Goal: Transaction & Acquisition: Subscribe to service/newsletter

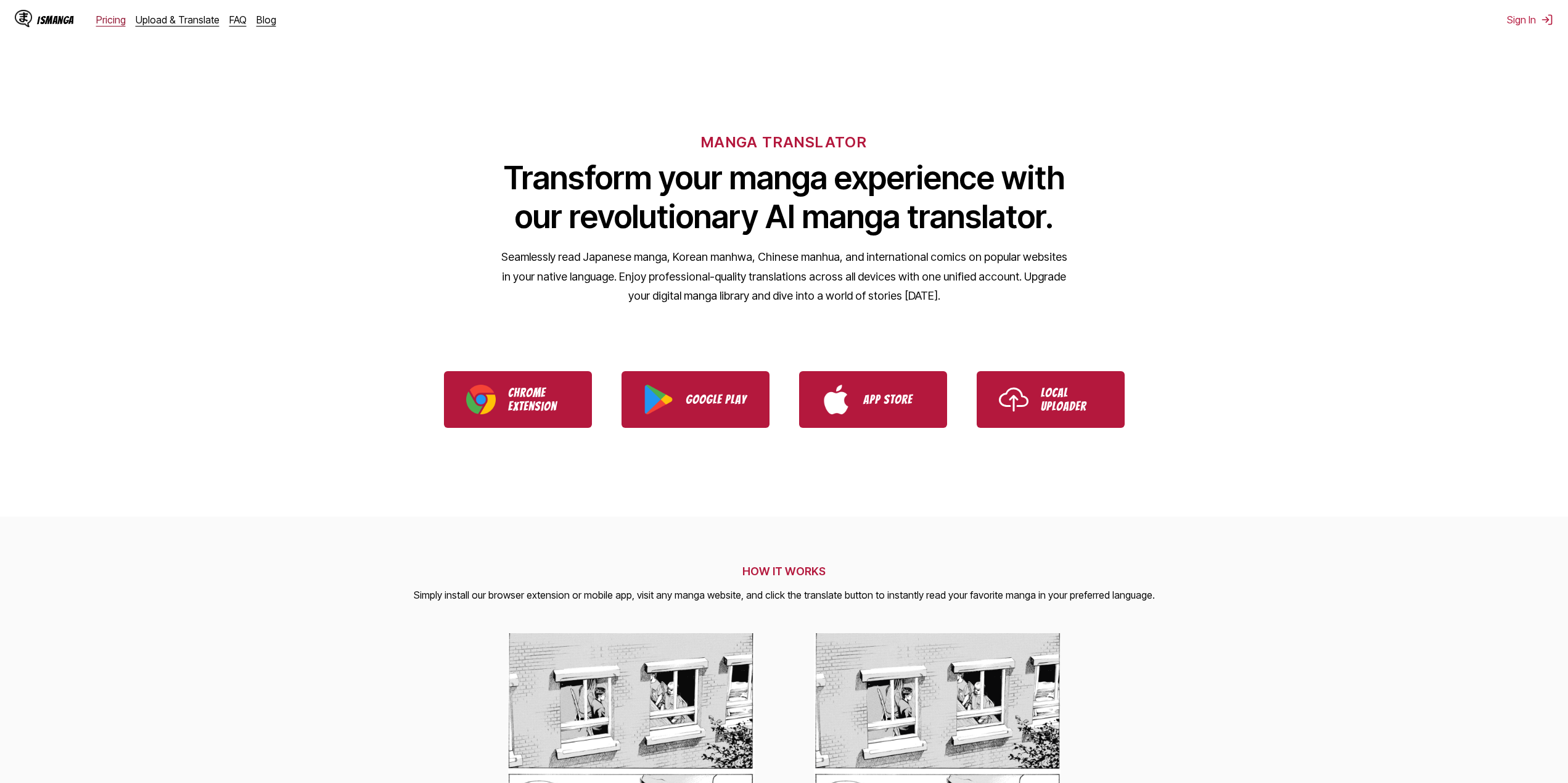
click at [111, 17] on link "Pricing" at bounding box center [111, 20] width 30 height 12
click at [111, 20] on link "Pricing" at bounding box center [111, 20] width 30 height 12
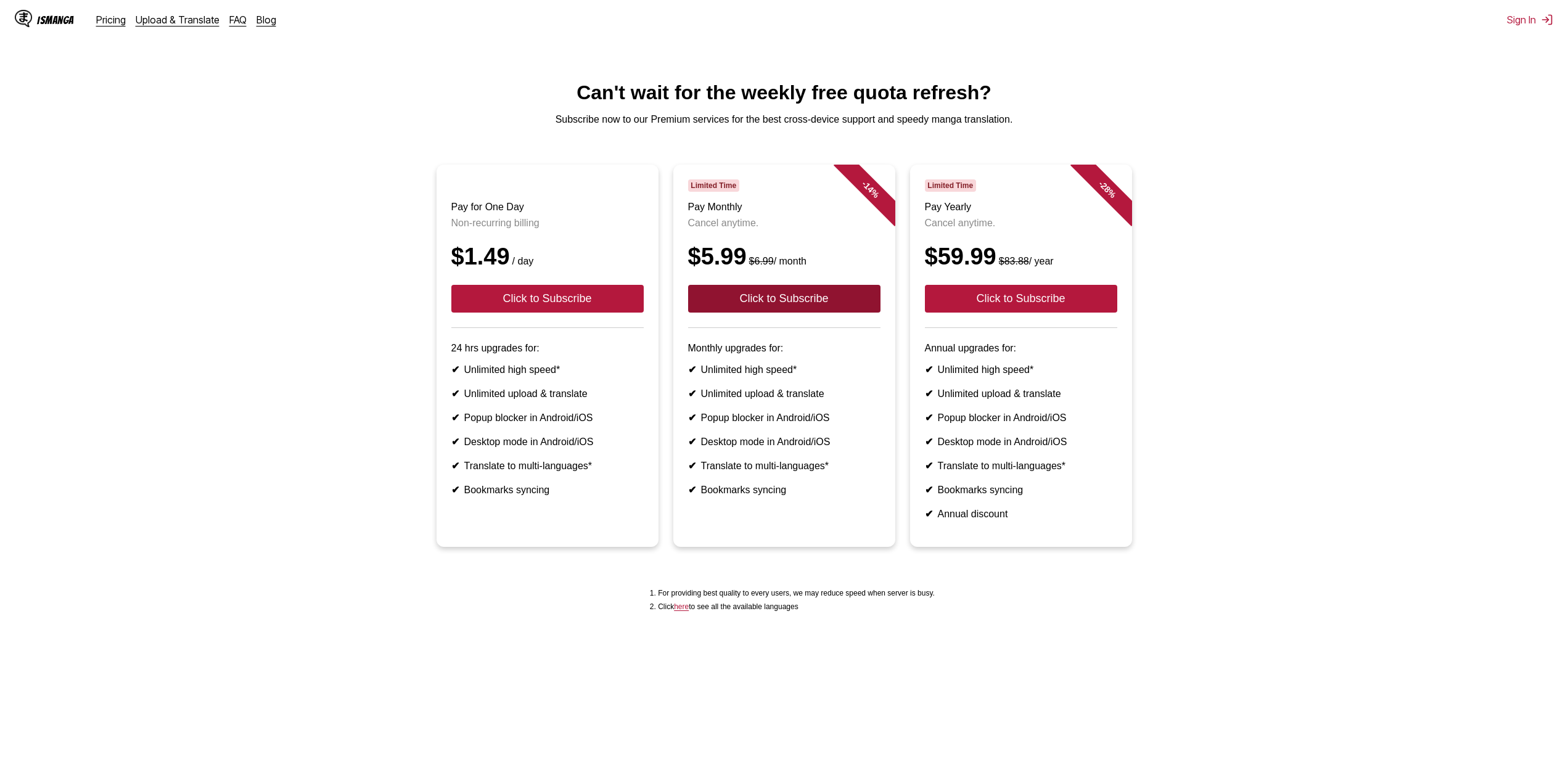
click at [766, 313] on button "Click to Subscribe" at bounding box center [784, 299] width 193 height 28
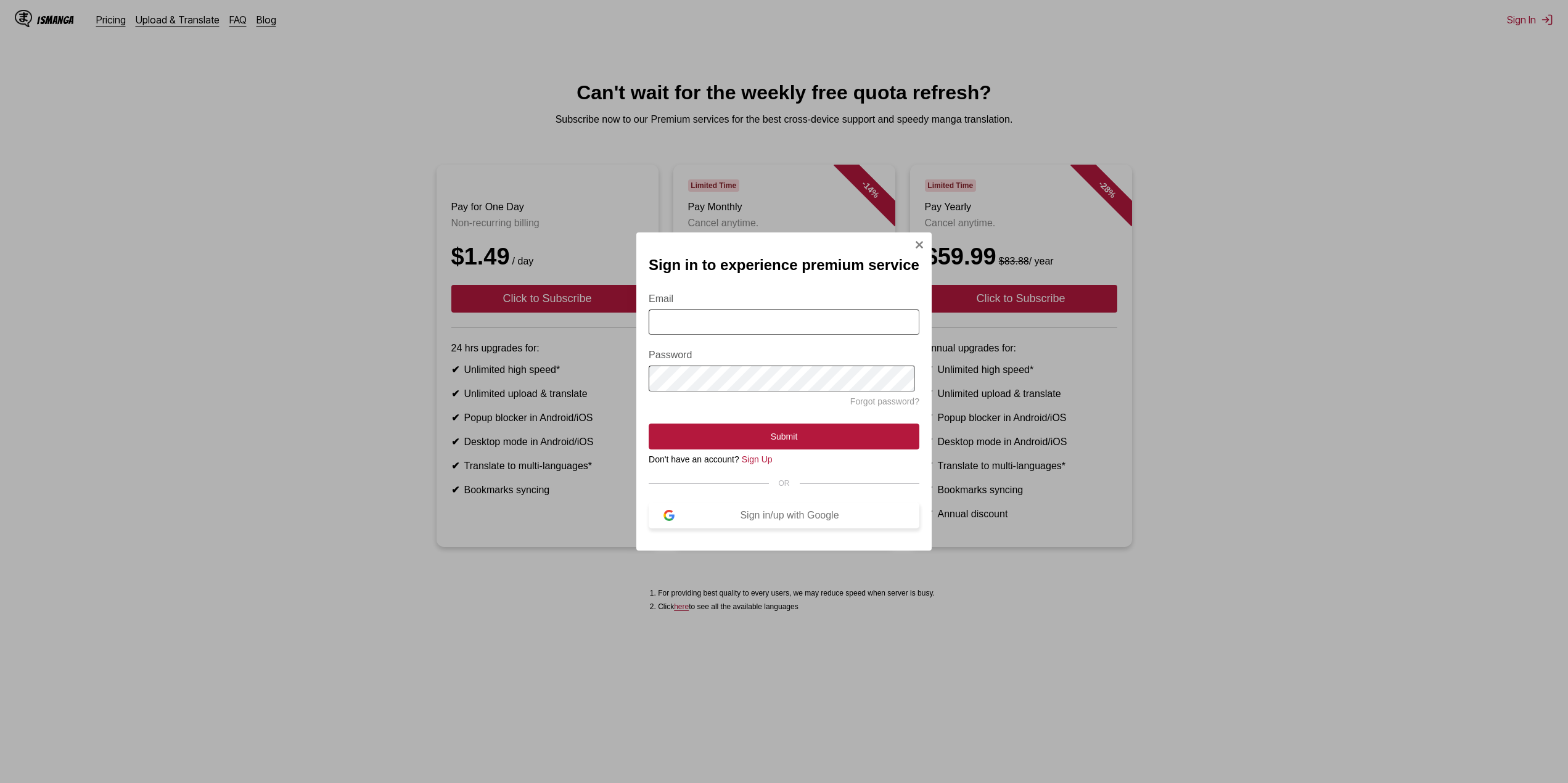
click at [769, 519] on div "Sign in/up with Google" at bounding box center [789, 515] width 230 height 11
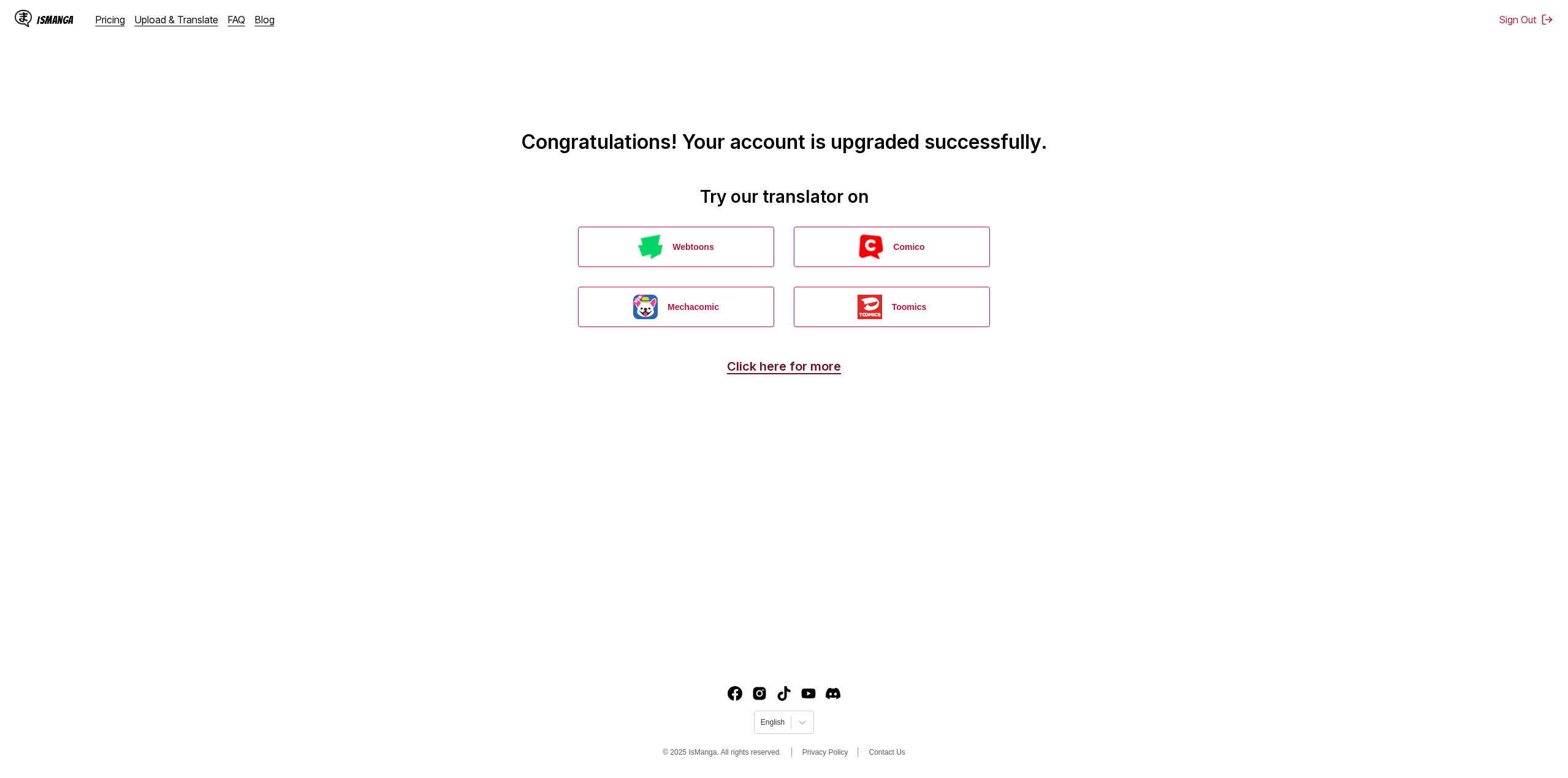
click at [784, 369] on link "Click here for more" at bounding box center [784, 366] width 114 height 15
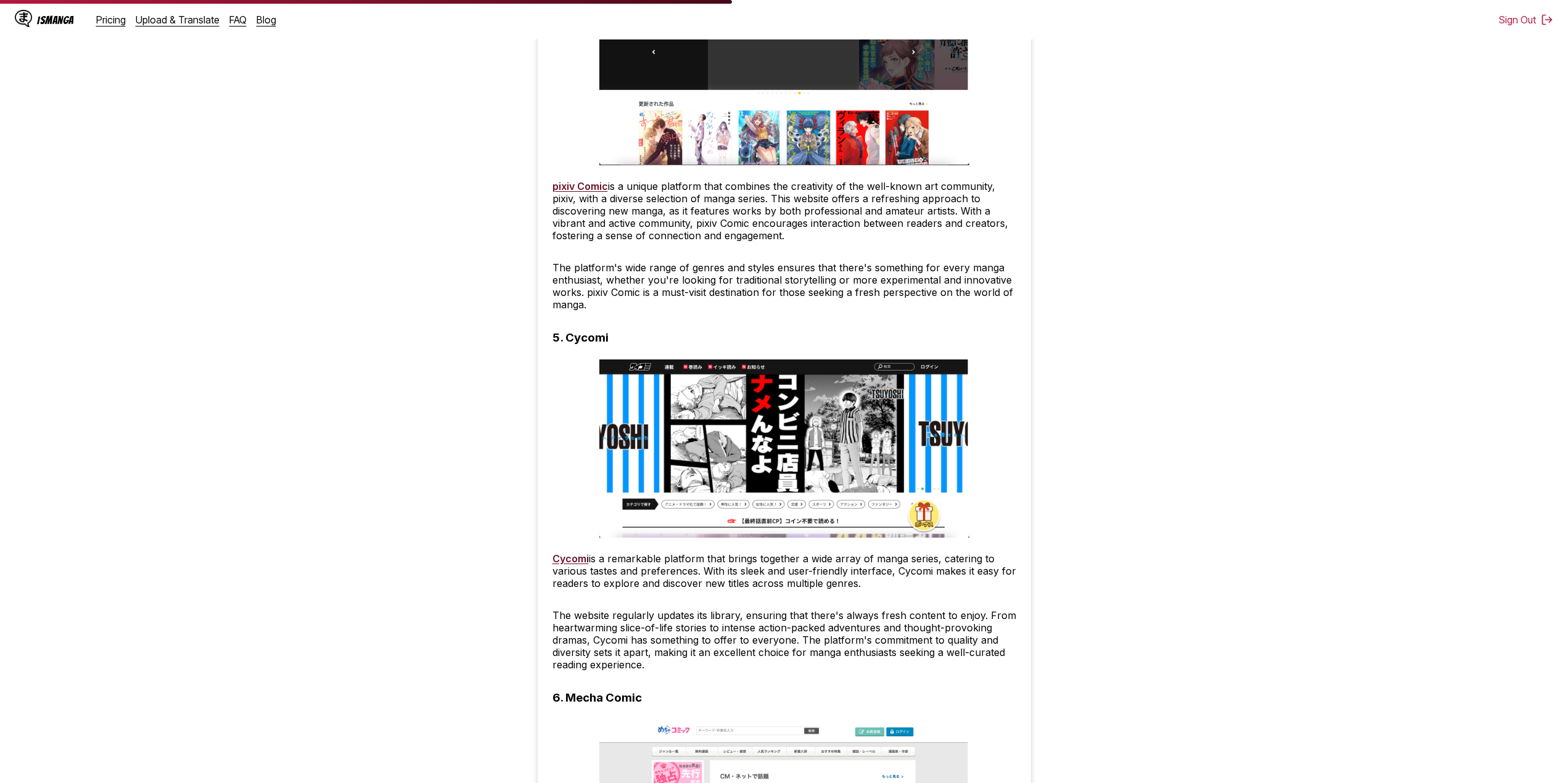
scroll to position [2220, 0]
